Goal: Communication & Community: Participate in discussion

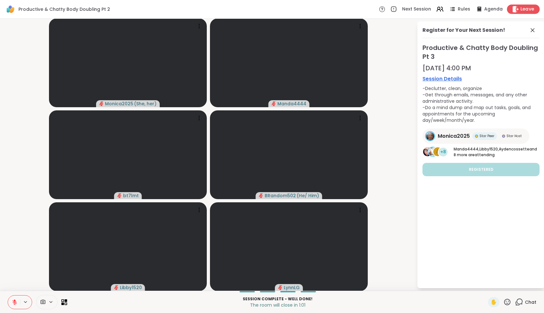
click at [518, 9] on icon at bounding box center [516, 9] width 6 height 7
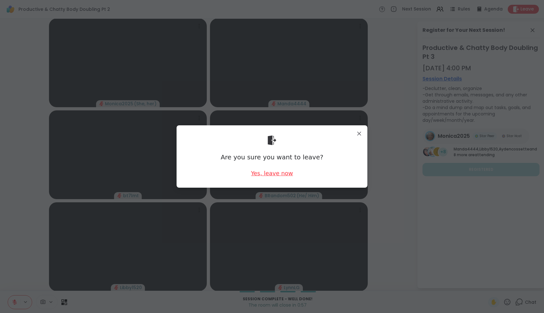
click at [264, 173] on div "Yes, leave now" at bounding box center [272, 173] width 42 height 8
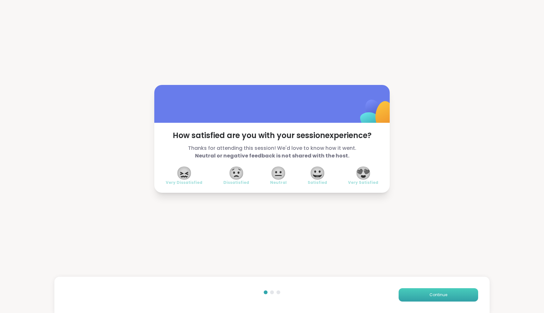
click at [434, 291] on button "Continue" at bounding box center [439, 294] width 80 height 13
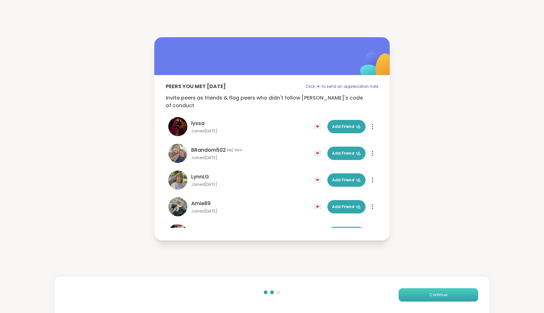
click at [434, 291] on button "Continue" at bounding box center [439, 294] width 80 height 13
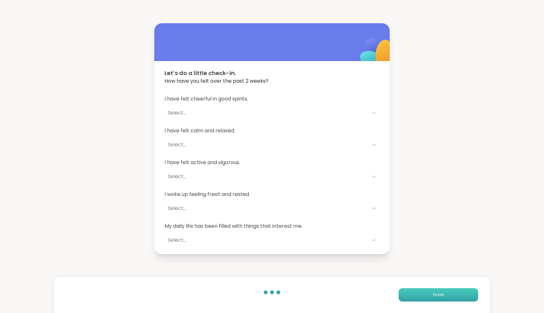
click at [434, 291] on button "Finish" at bounding box center [439, 294] width 80 height 13
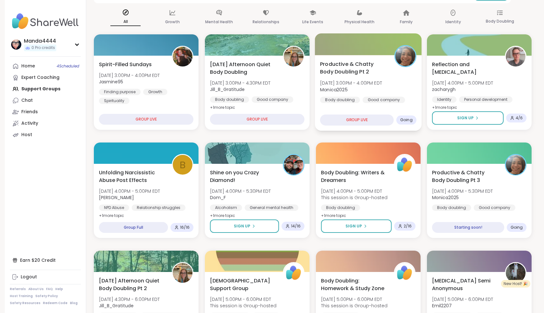
scroll to position [50, 0]
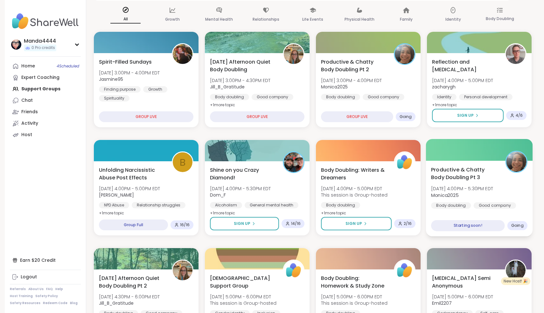
click at [459, 173] on span "Productive & Chatty Body Doubling Pt 3" at bounding box center [464, 174] width 67 height 16
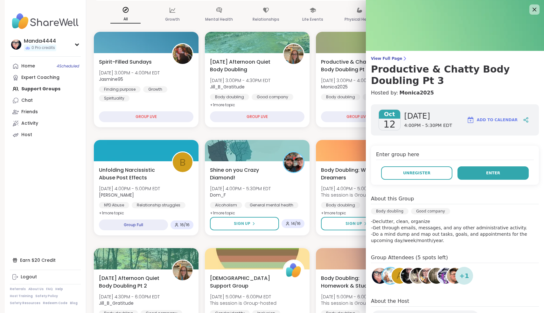
click at [472, 170] on button "Enter" at bounding box center [493, 172] width 71 height 13
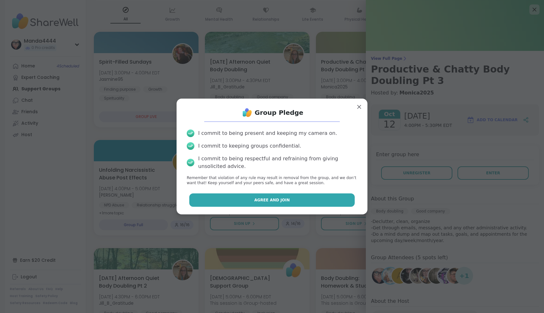
click at [280, 199] on span "Agree and Join" at bounding box center [272, 200] width 36 height 6
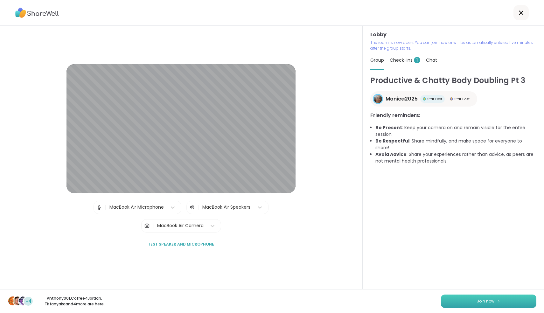
click at [502, 302] on button "Join now" at bounding box center [488, 301] width 95 height 13
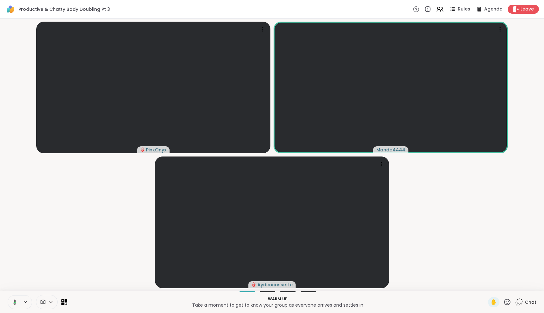
click at [14, 304] on icon at bounding box center [14, 302] width 6 height 6
